Goal: Go to known website: Go to known website

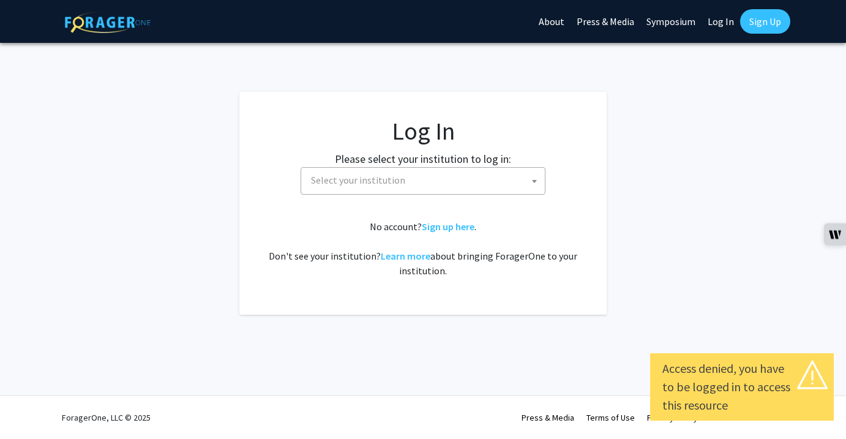
select select
click at [510, 196] on fg-card-body "Log In Please select your institution to log in: [GEOGRAPHIC_DATA] [GEOGRAPHIC_…" at bounding box center [423, 203] width 318 height 174
click at [506, 189] on span "Select your institution" at bounding box center [425, 180] width 239 height 25
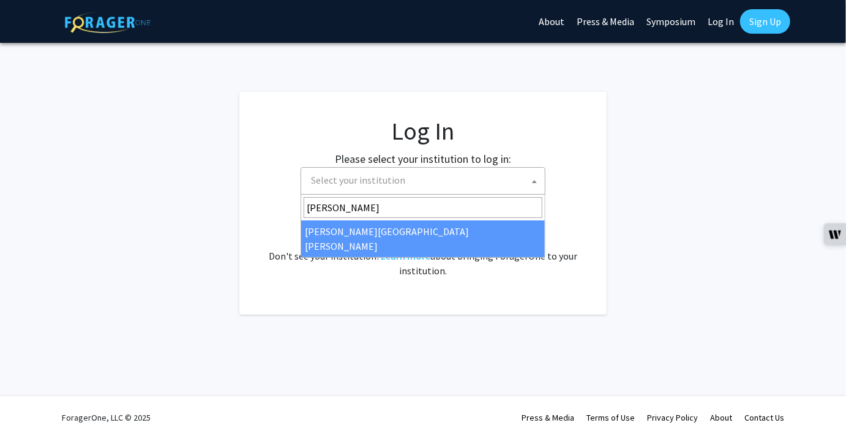
type input "[PERSON_NAME]"
select select "1"
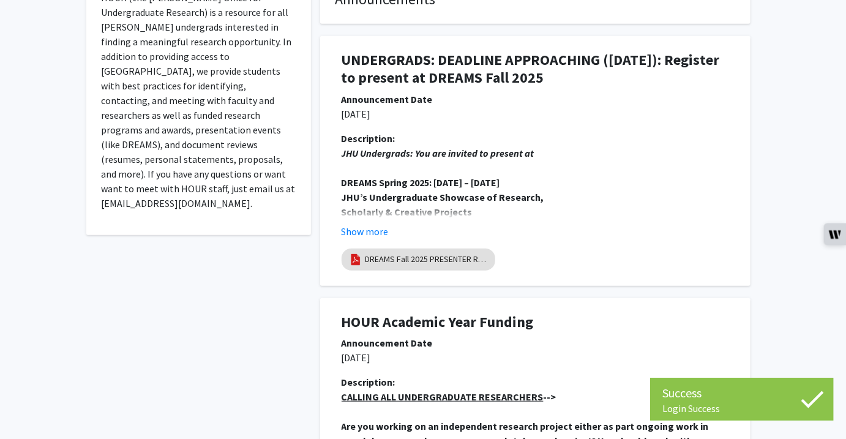
scroll to position [267, 0]
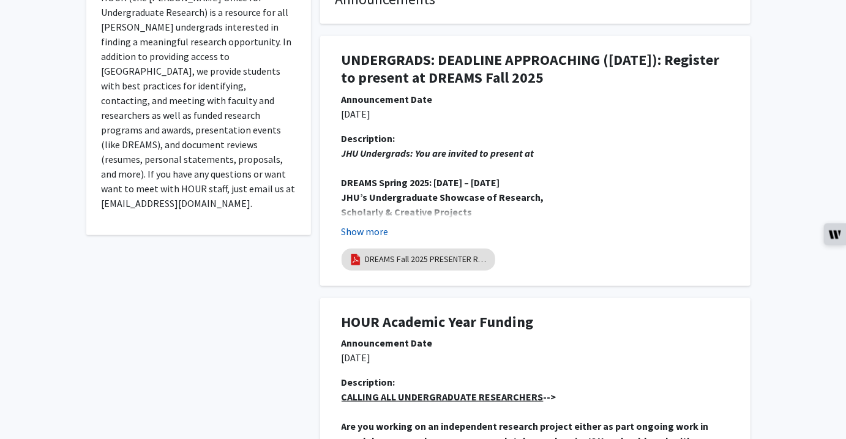
click at [379, 233] on button "Show more" at bounding box center [365, 231] width 47 height 15
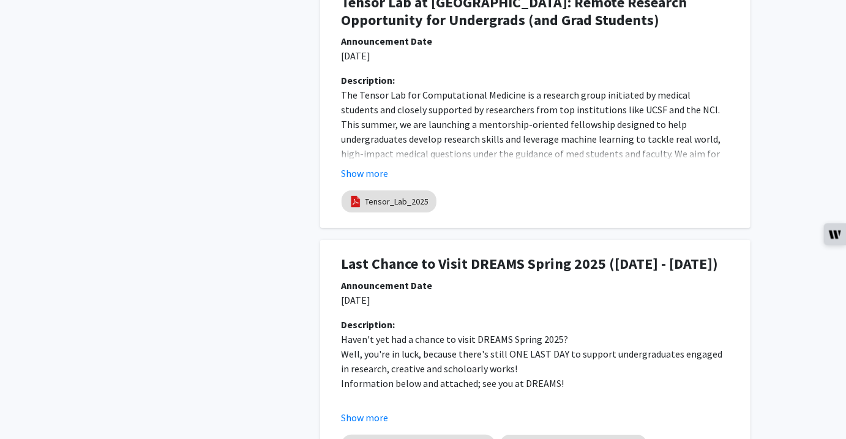
scroll to position [1771, 0]
